Goal: Information Seeking & Learning: Compare options

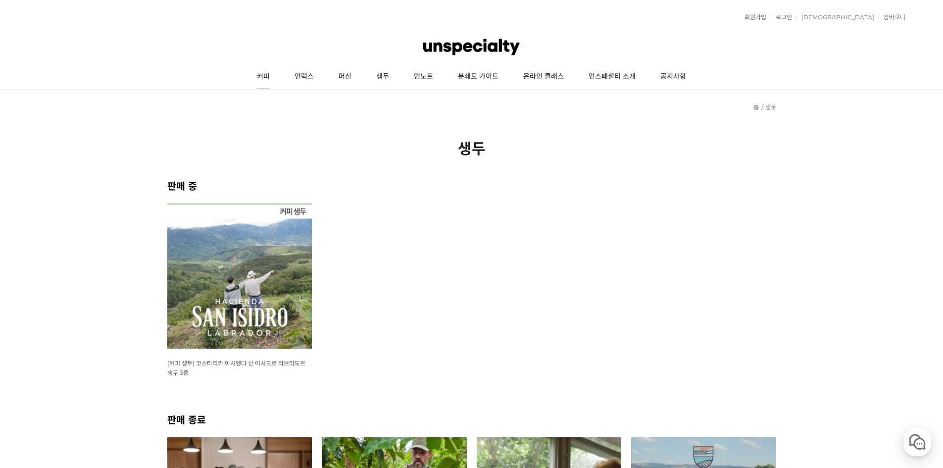
click at [264, 78] on link "커피" at bounding box center [264, 76] width 38 height 25
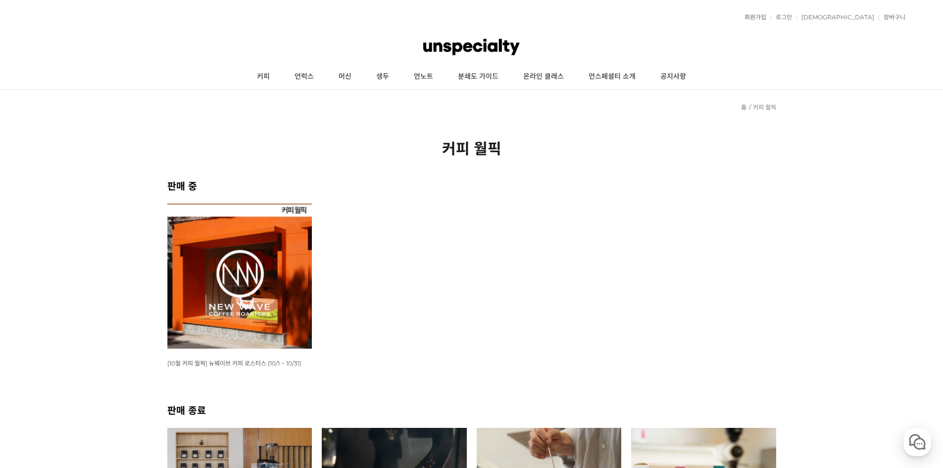
click at [269, 274] on img at bounding box center [239, 275] width 145 height 145
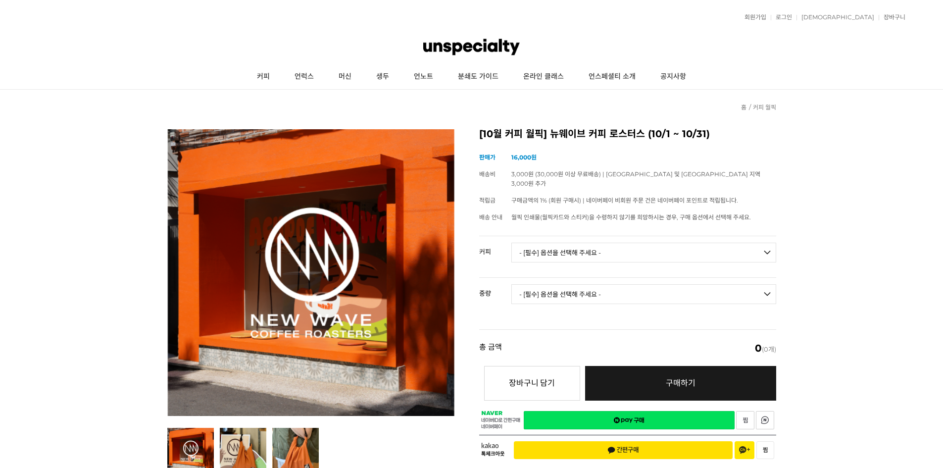
click at [592, 246] on select "- [필수] 옵션을 선택해 주세요 - ------------------- 언스페셜티 분쇄도 가이드 종이 받기 (주문 1건당 최대 1개 제공) …" at bounding box center [643, 253] width 265 height 20
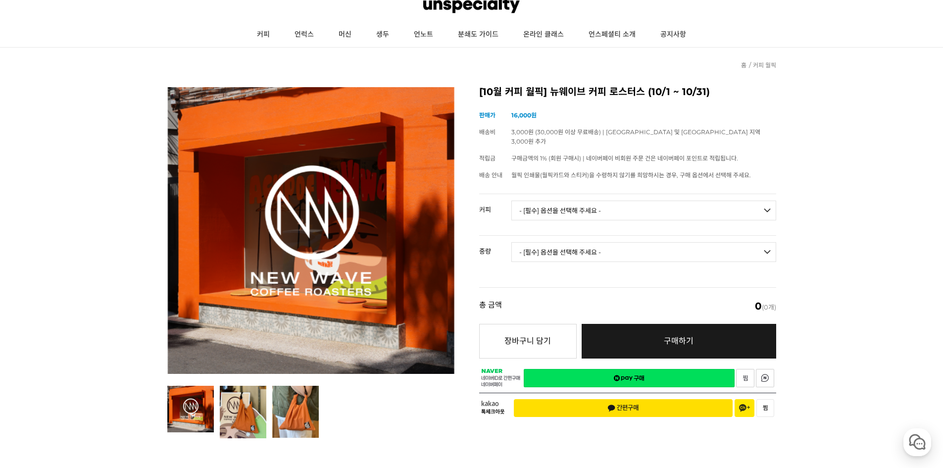
scroll to position [99, 0]
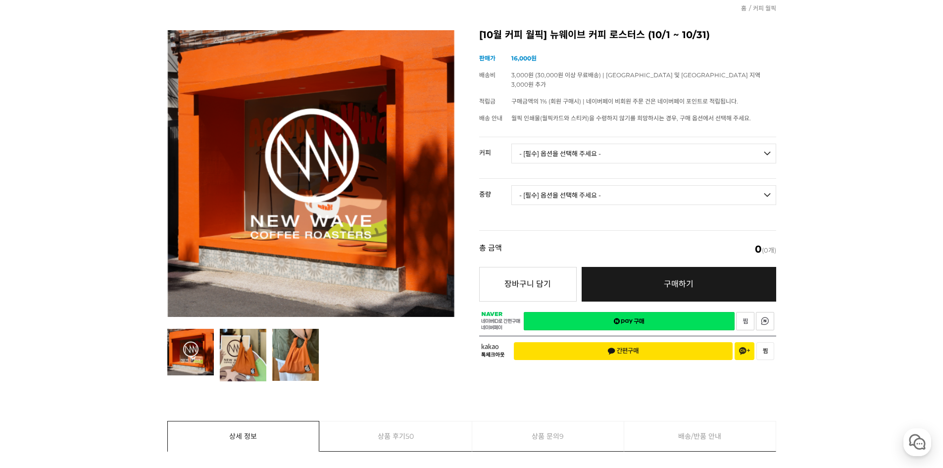
click at [660, 144] on select "- [필수] 옵션을 선택해 주세요 - ------------------- 언스페셜티 분쇄도 가이드 종이 받기 (주문 1건당 최대 1개 제공) …" at bounding box center [643, 154] width 265 height 20
select select "#1 브라질 산타 이네스 옐로우 버번 펄프드 내추럴"
click at [511, 144] on select "- [필수] 옵션을 선택해 주세요 - ------------------- 언스페셜티 분쇄도 가이드 종이 받기 (주문 1건당 최대 1개 제공) …" at bounding box center [643, 154] width 265 height 20
drag, startPoint x: 599, startPoint y: 189, endPoint x: 602, endPoint y: 194, distance: 5.6
click at [600, 189] on select "- [필수] 옵션을 선택해 주세요 - ------------------- 200g" at bounding box center [643, 195] width 265 height 20
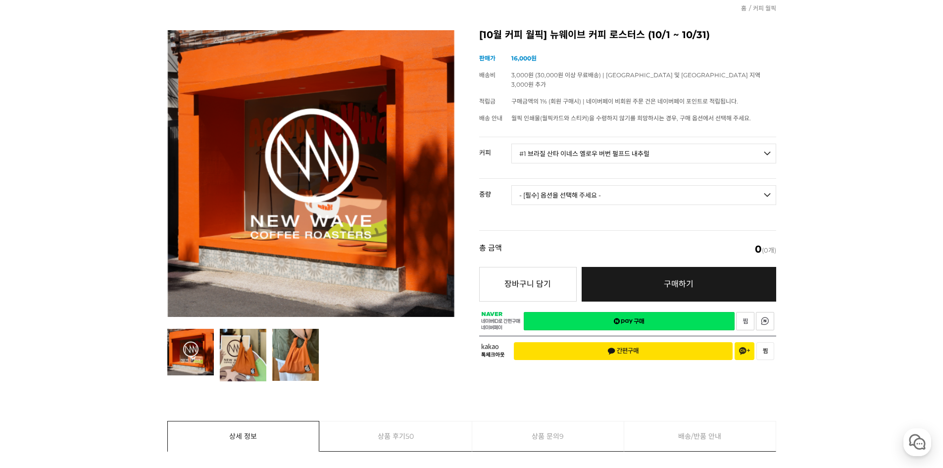
select select "200g"
click at [511, 185] on select "- [필수] 옵션을 선택해 주세요 - ------------------- 200g" at bounding box center [643, 195] width 265 height 20
select select "*"
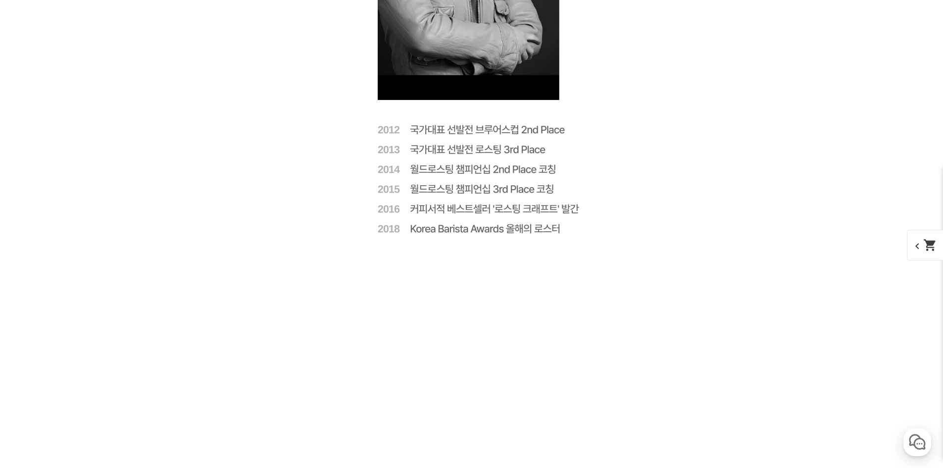
scroll to position [2546, 0]
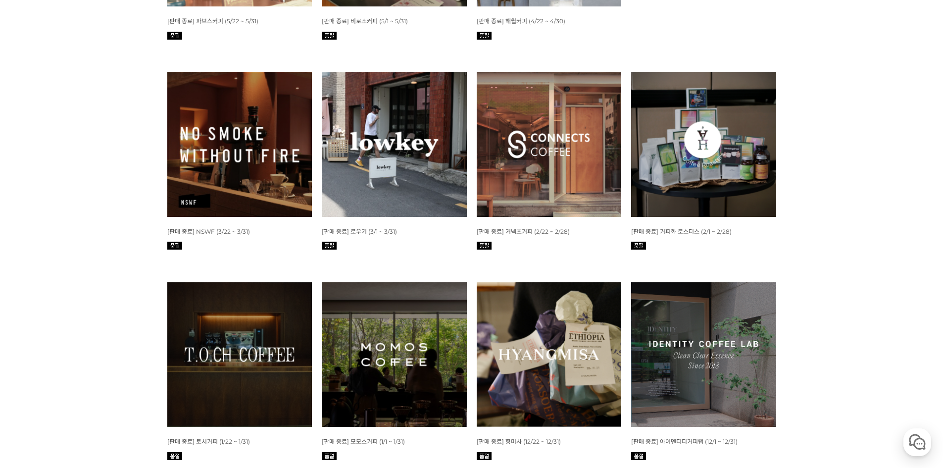
scroll to position [990, 0]
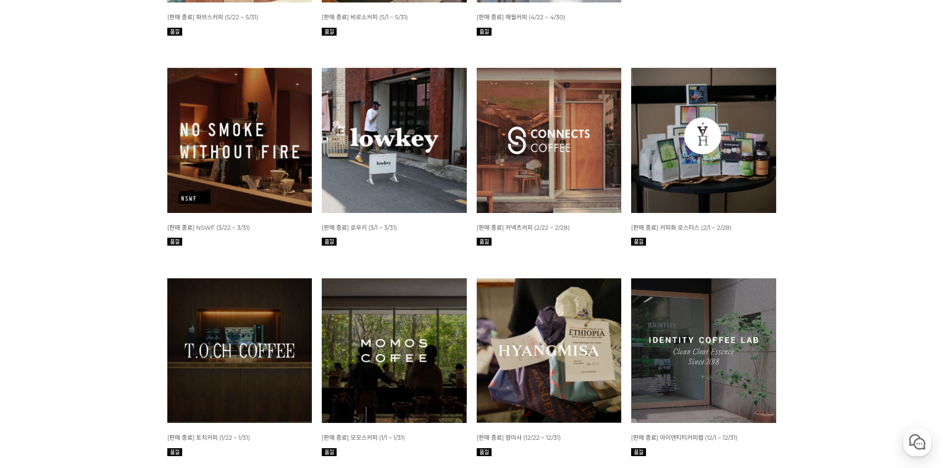
click at [353, 336] on img at bounding box center [394, 350] width 145 height 145
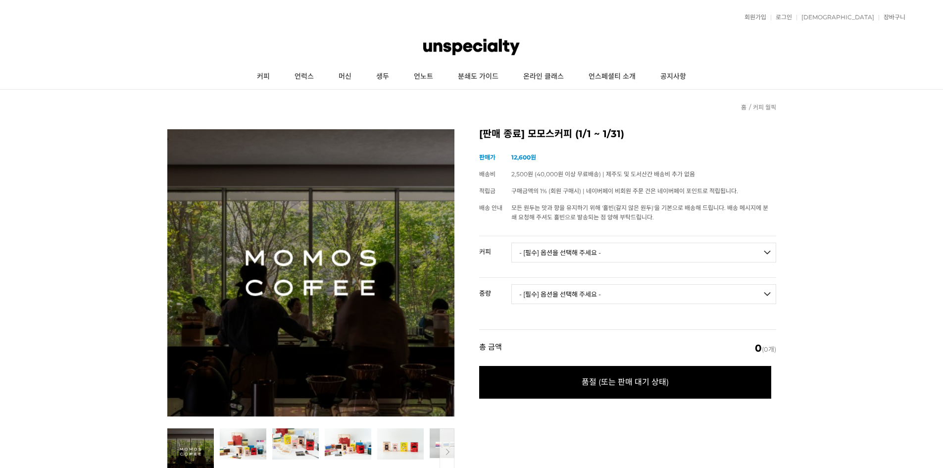
click at [589, 258] on select "- [필수] 옵션을 선택해 주세요 - ------------------- 언스페셜티 분쇄도 가이드 종이(구매 옵션에서 선택하실 경우에만 제공)…" at bounding box center [643, 253] width 265 height 20
select select "[1.13 오픈] 엘살바도르 산 안드레스 파카마라 내추럴"
click at [511, 243] on select "- [필수] 옵션을 선택해 주세요 - ------------------- 언스페셜티 분쇄도 가이드 종이(구매 옵션에서 선택하실 경우에만 제공)…" at bounding box center [643, 253] width 265 height 20
click at [622, 298] on select "- [필수] 옵션을 선택해 주세요 - ------------------- 200g 500g" at bounding box center [643, 294] width 265 height 20
select select "200g"
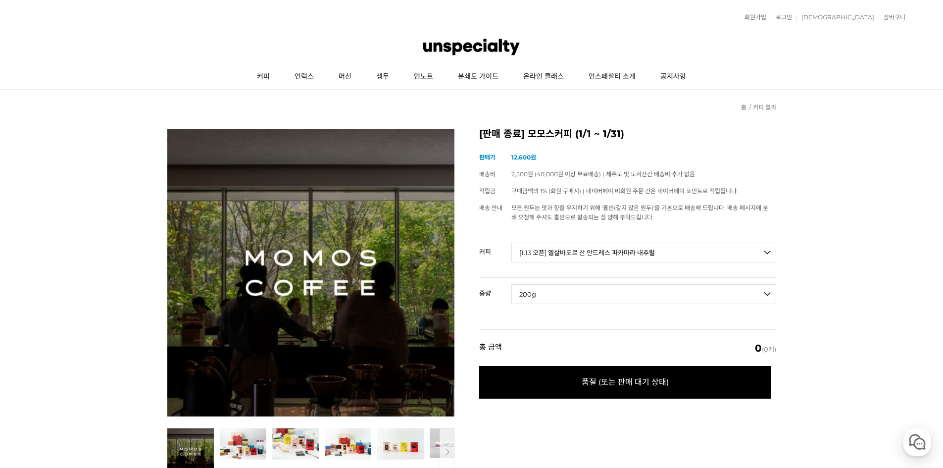
click at [511, 284] on select "- [필수] 옵션을 선택해 주세요 - ------------------- 200g 500g" at bounding box center [643, 294] width 265 height 20
select select "*"
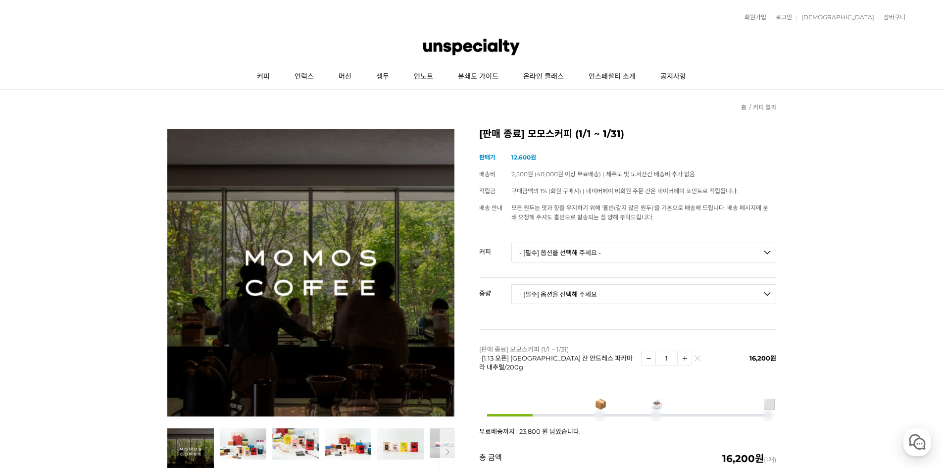
click at [630, 262] on select "- [필수] 옵션을 선택해 주세요 - ------------------- 언스페셜티 분쇄도 가이드 종이(구매 옵션에서 선택하실 경우에만 제공)…" at bounding box center [643, 253] width 265 height 20
select select "에스쇼콜라(시그니처 블렌드)"
click at [511, 243] on select "- [필수] 옵션을 선택해 주세요 - ------------------- 언스페셜티 분쇄도 가이드 종이(구매 옵션에서 선택하실 경우에만 제공)…" at bounding box center [643, 253] width 265 height 20
click at [642, 289] on select "- [필수] 옵션을 선택해 주세요 - ------------------- 200g 500g 1kg" at bounding box center [643, 294] width 265 height 20
select select "200g"
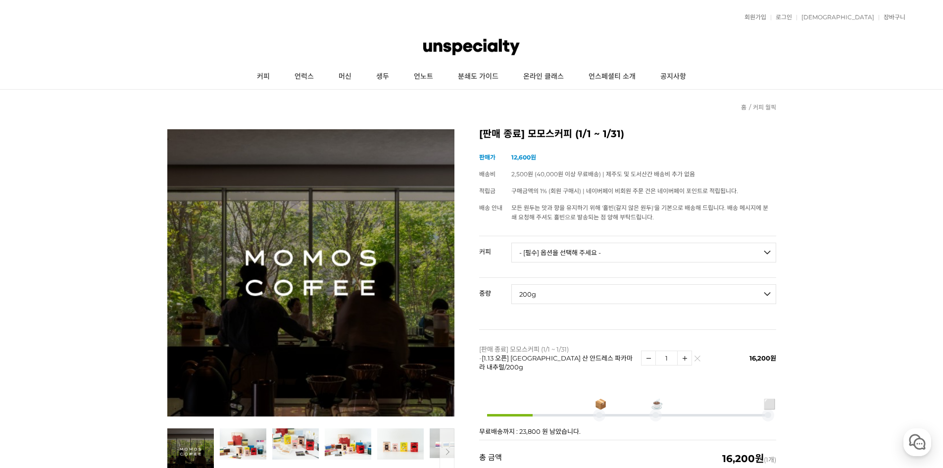
click at [511, 284] on select "- [필수] 옵션을 선택해 주세요 - ------------------- 200g 500g 1kg" at bounding box center [643, 294] width 265 height 20
select select "*"
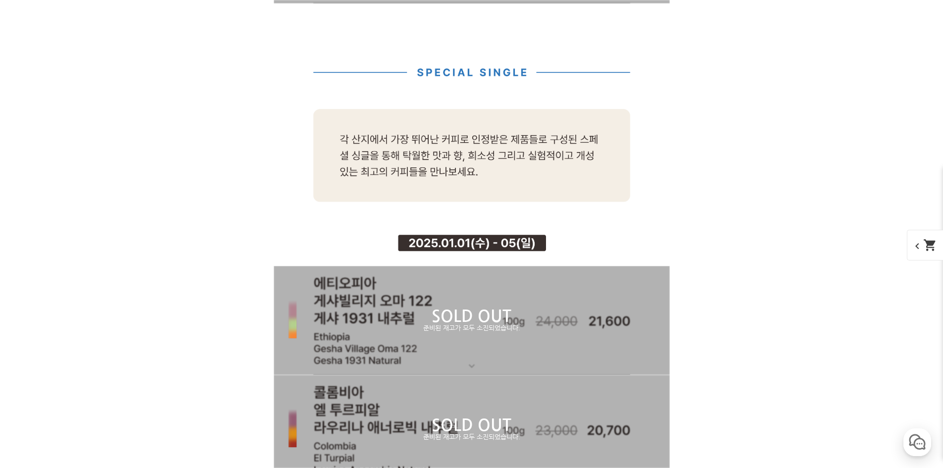
scroll to position [5861, 0]
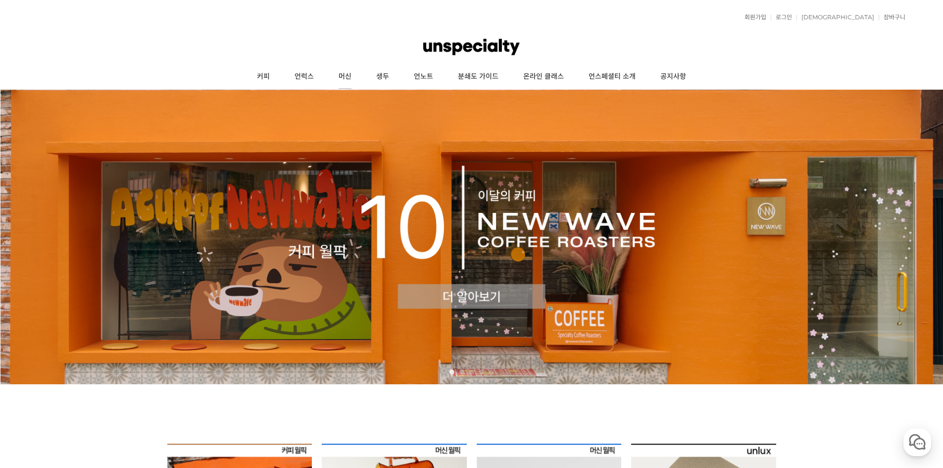
click at [345, 80] on link "머신" at bounding box center [345, 76] width 38 height 25
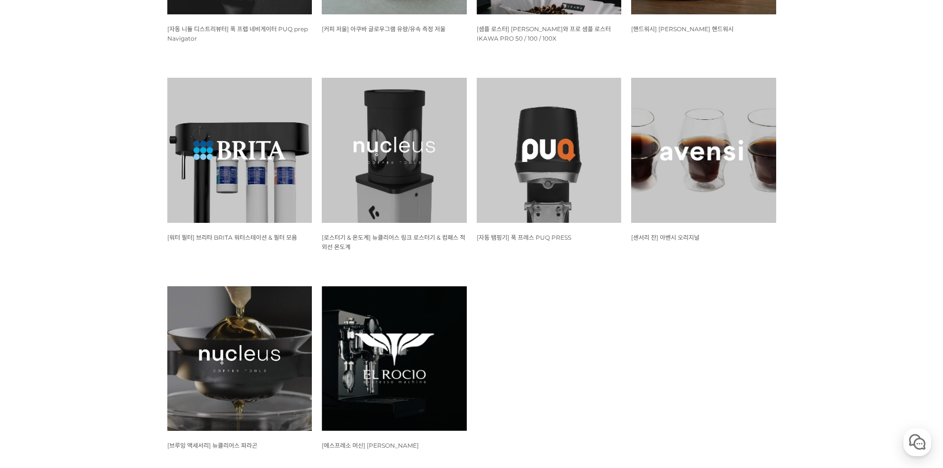
scroll to position [990, 0]
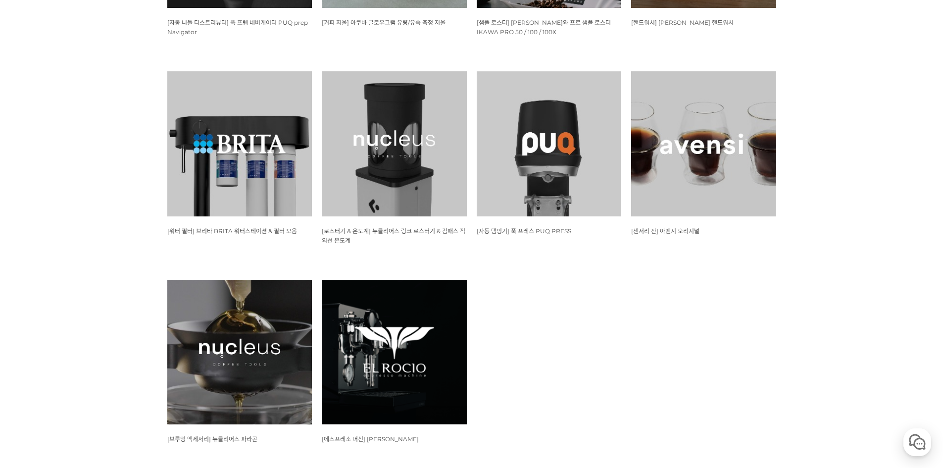
click at [361, 320] on img at bounding box center [394, 352] width 145 height 145
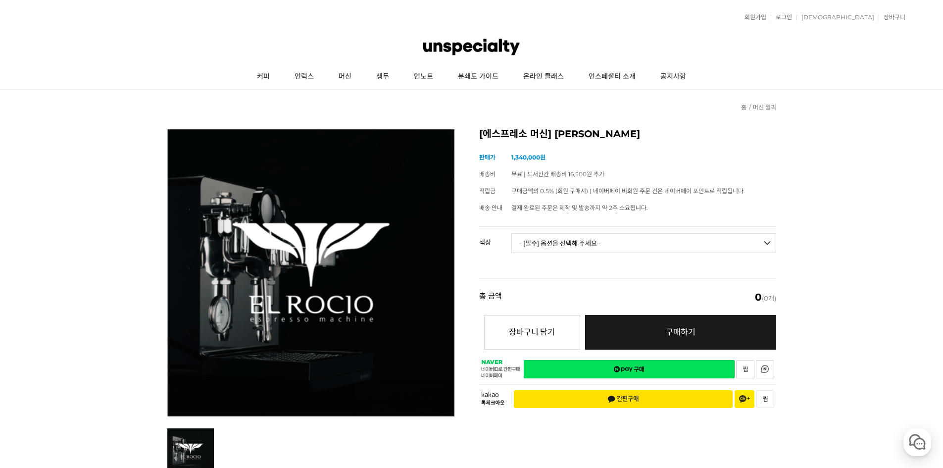
click at [550, 238] on select "- [필수] 옵션을 선택해 주세요 - ------------------- 블랙 화이트" at bounding box center [643, 243] width 265 height 20
click at [511, 233] on select "- [필수] 옵션을 선택해 주세요 - ------------------- 블랙 화이트" at bounding box center [643, 243] width 265 height 20
select select "*"
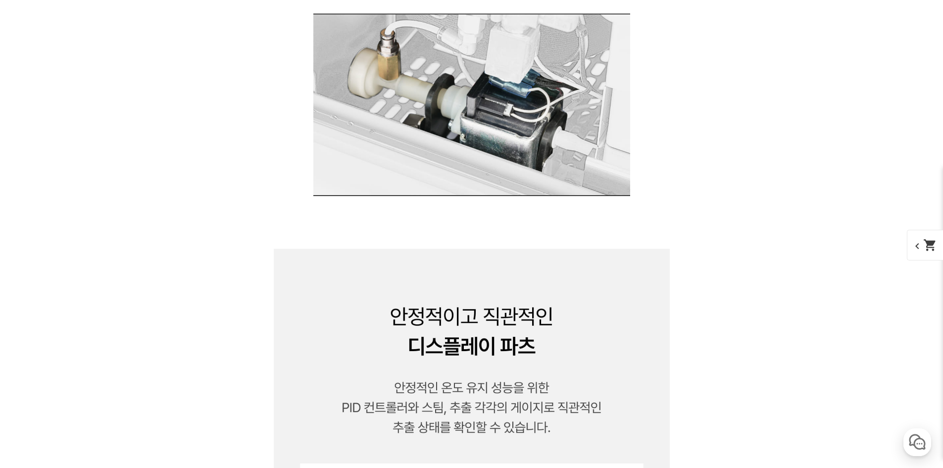
scroll to position [6089, 0]
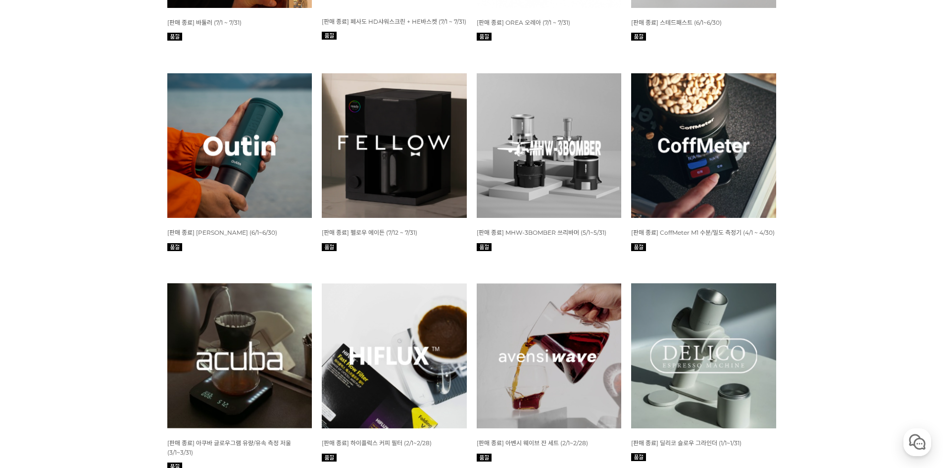
click at [382, 169] on img at bounding box center [394, 145] width 145 height 145
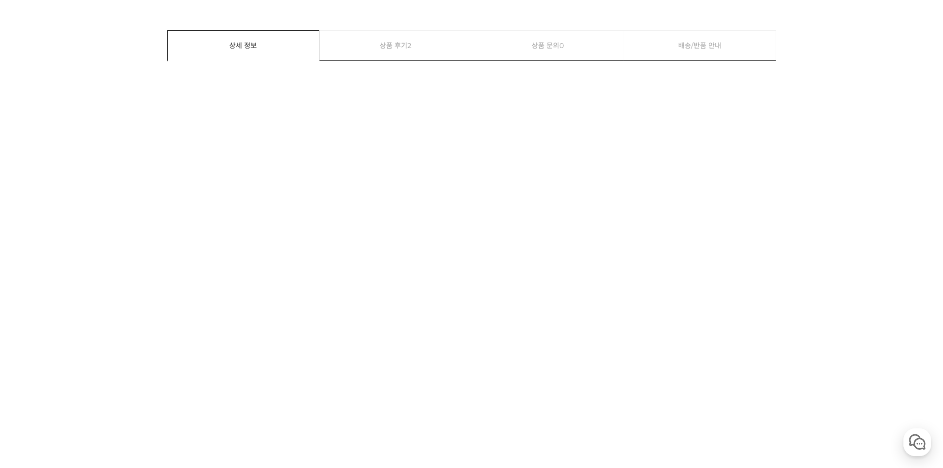
scroll to position [495, 0]
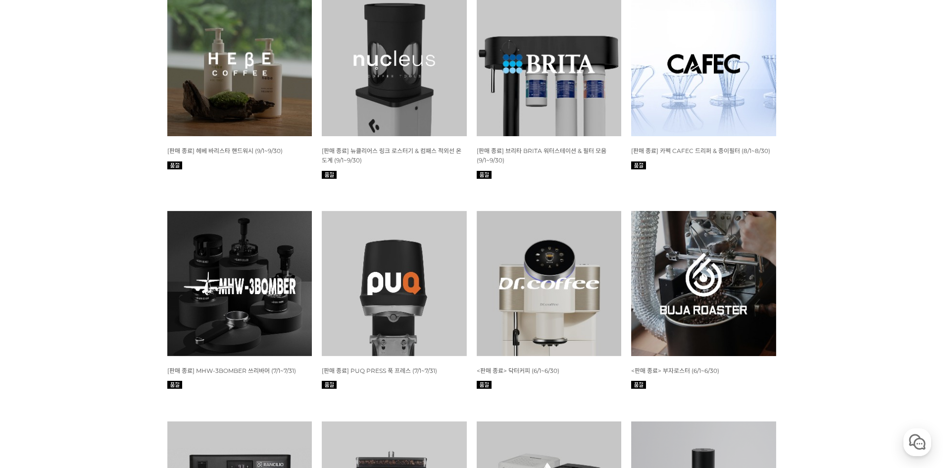
scroll to position [3028, 0]
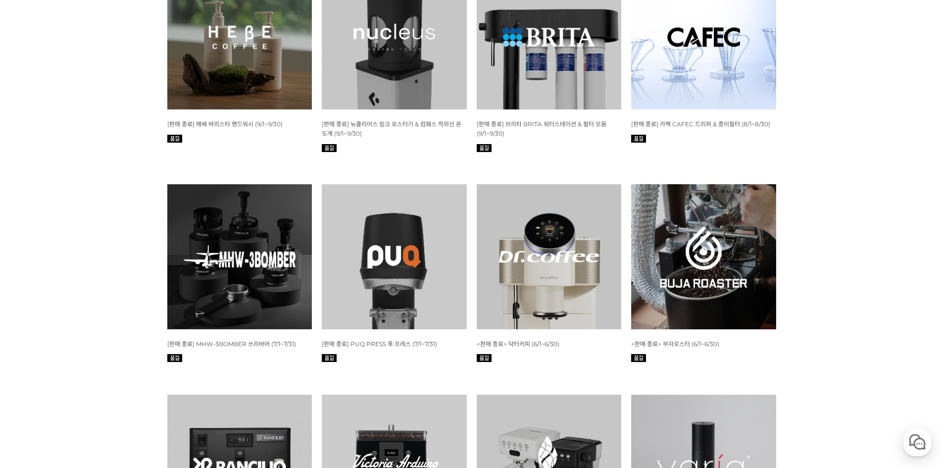
click at [561, 262] on img at bounding box center [549, 256] width 145 height 145
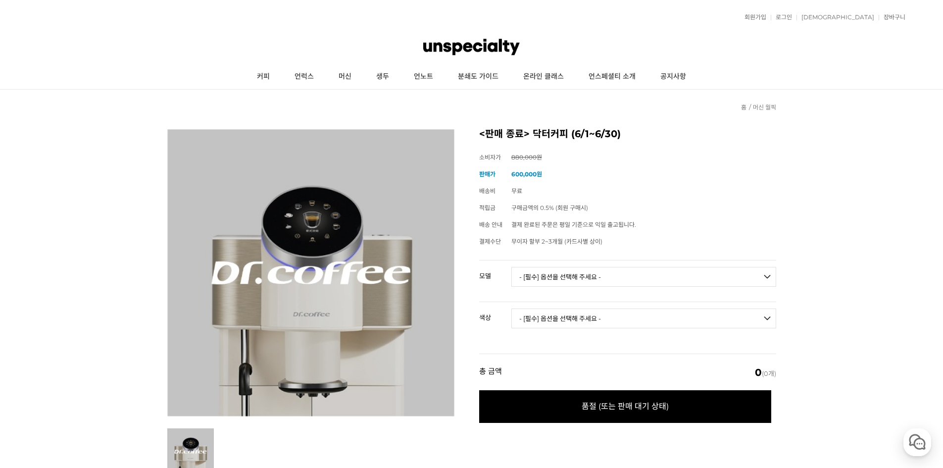
click at [589, 273] on select "- [필수] 옵션을 선택해 주세요 - ------------------- H1 H2" at bounding box center [643, 277] width 265 height 20
select select "H1"
click at [511, 267] on select "- [필수] 옵션을 선택해 주세요 - ------------------- H1 H2" at bounding box center [643, 277] width 265 height 20
drag, startPoint x: 597, startPoint y: 322, endPoint x: 592, endPoint y: 326, distance: 5.6
click at [597, 322] on select "- [필수] 옵션을 선택해 주세요 - ------------------- 블랙 화이트" at bounding box center [643, 318] width 265 height 20
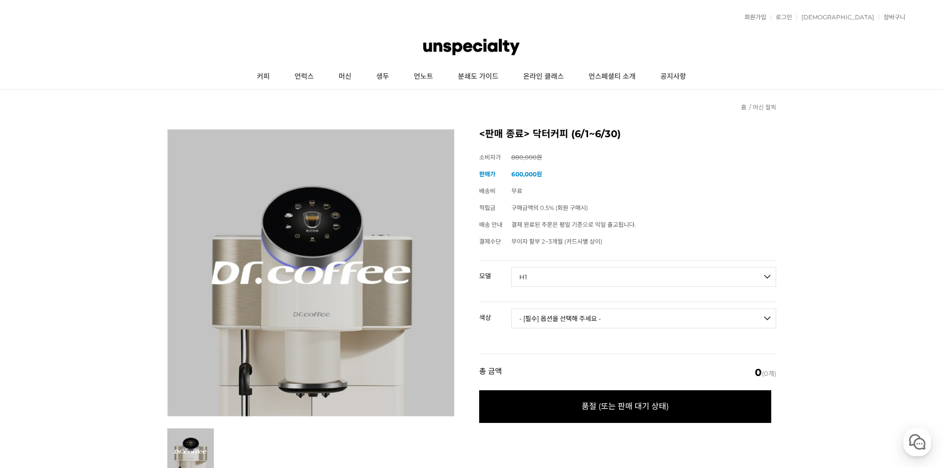
select select "블랙"
click at [511, 308] on select "- [필수] 옵션을 선택해 주세요 - ------------------- 블랙 화이트" at bounding box center [643, 318] width 265 height 20
select select "*"
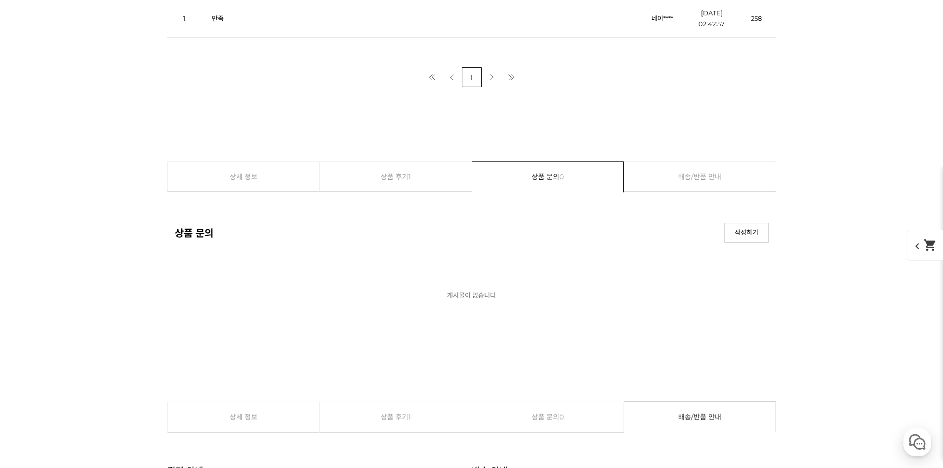
scroll to position [10109, 0]
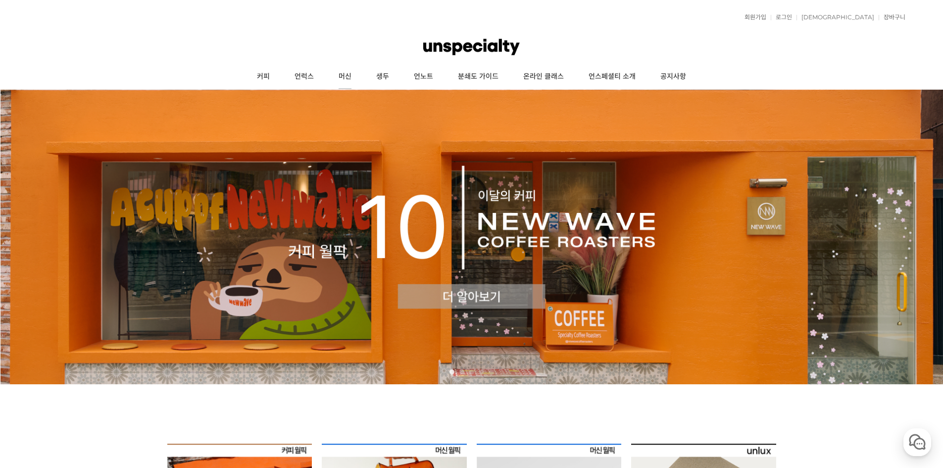
click at [337, 77] on link "머신" at bounding box center [345, 76] width 38 height 25
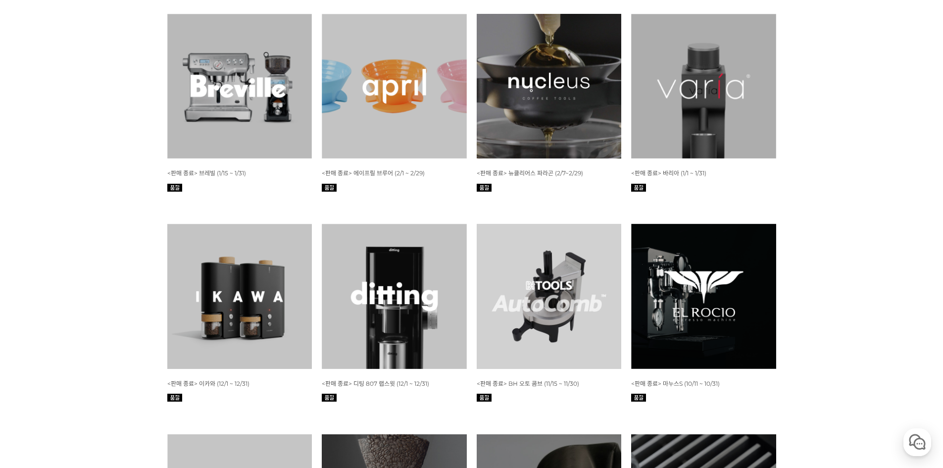
scroll to position [3861, 0]
